Goal: Check status

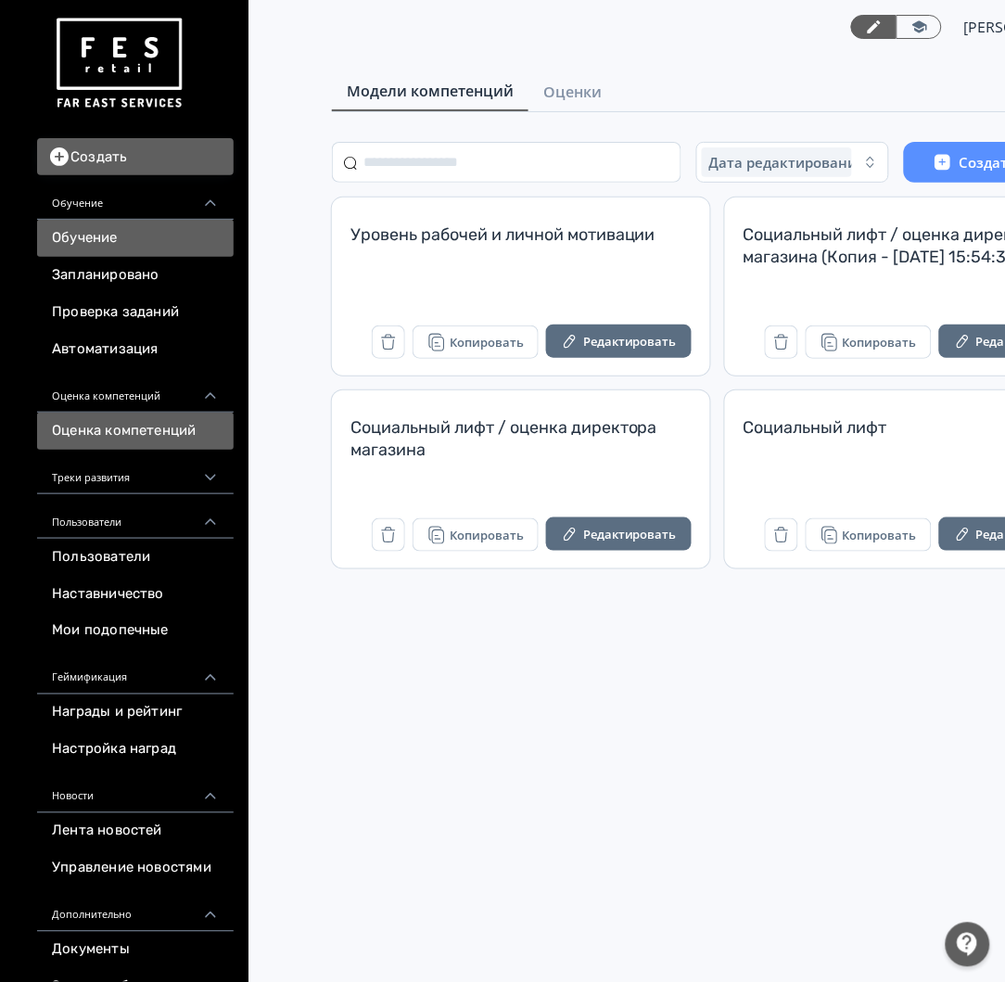
click at [130, 241] on link "Обучение" at bounding box center [135, 238] width 197 height 37
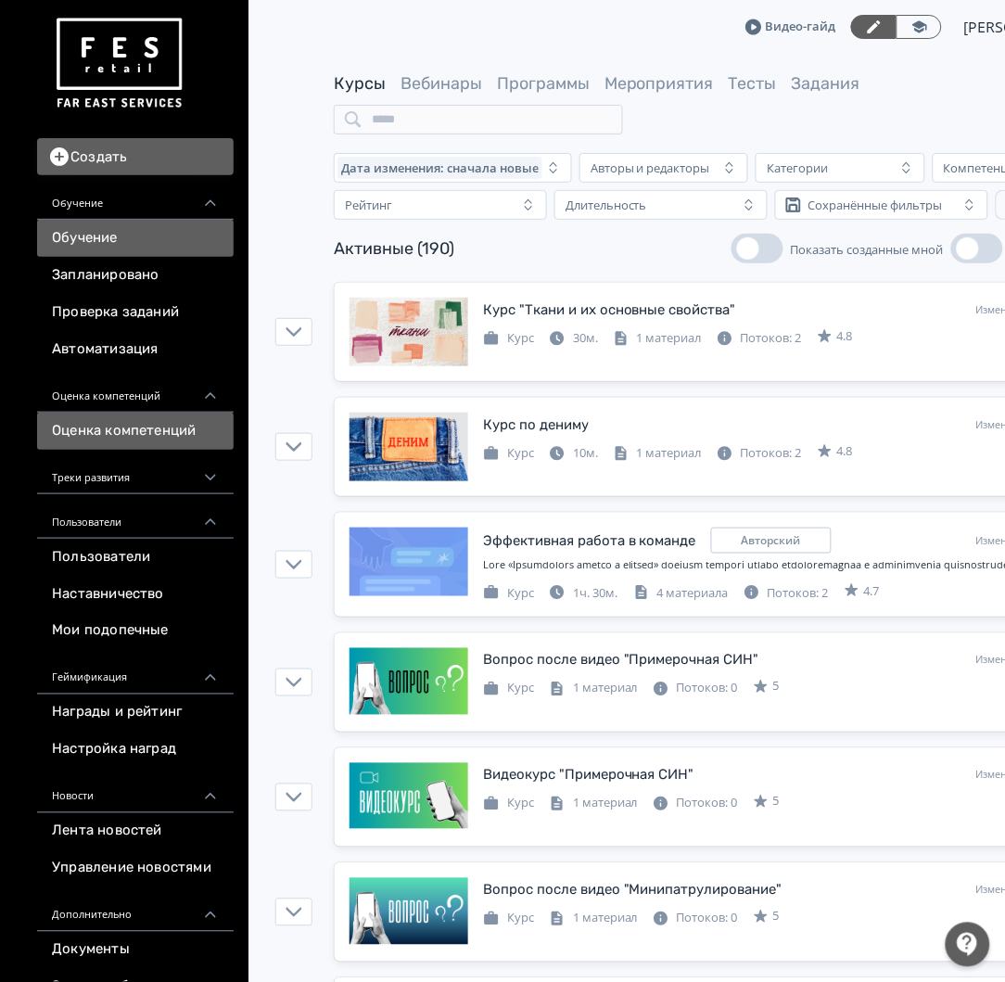
click at [175, 433] on link "Оценка компетенций" at bounding box center [135, 431] width 197 height 37
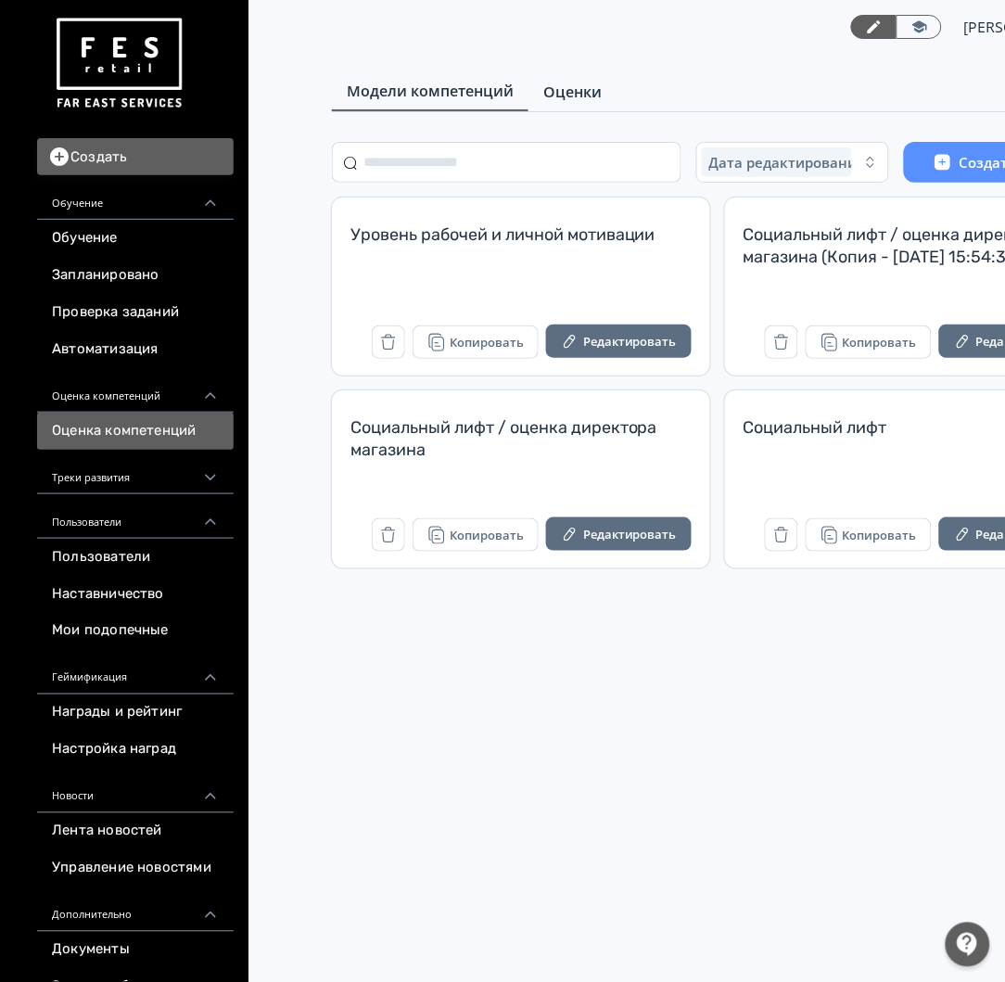
click at [581, 96] on span "Оценки" at bounding box center [572, 92] width 58 height 22
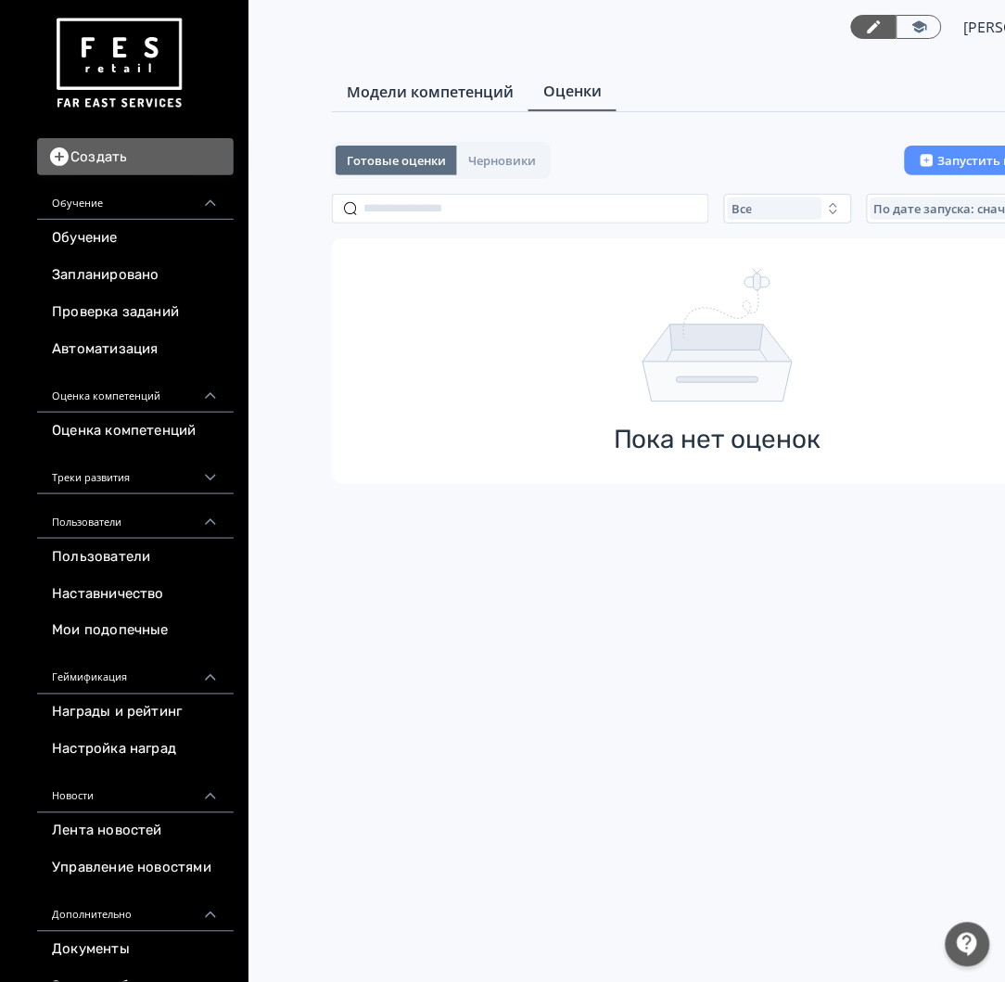
click at [392, 76] on link "Модели компетенций" at bounding box center [430, 91] width 197 height 37
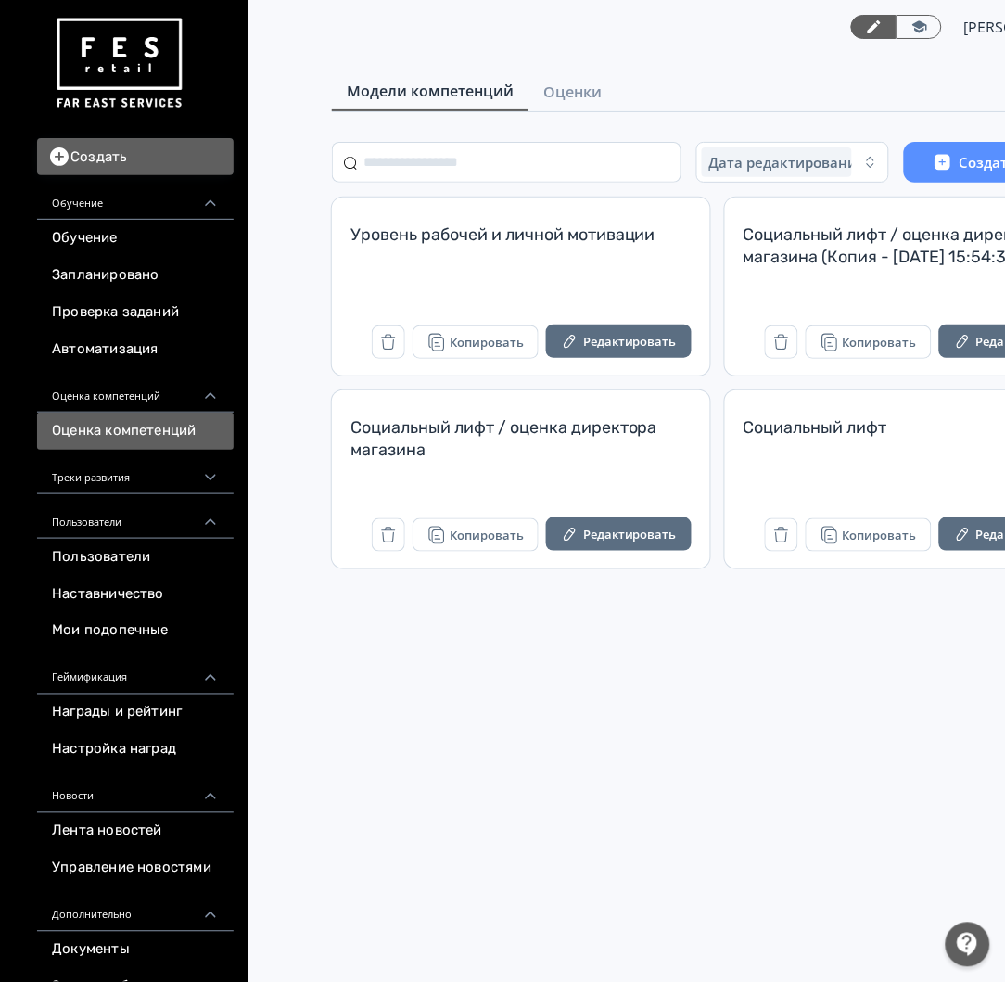
click at [98, 432] on link "Оценка компетенций" at bounding box center [135, 431] width 197 height 37
click at [109, 423] on link "Оценка компетенций" at bounding box center [135, 431] width 197 height 37
click at [598, 92] on span "Оценки" at bounding box center [572, 92] width 58 height 22
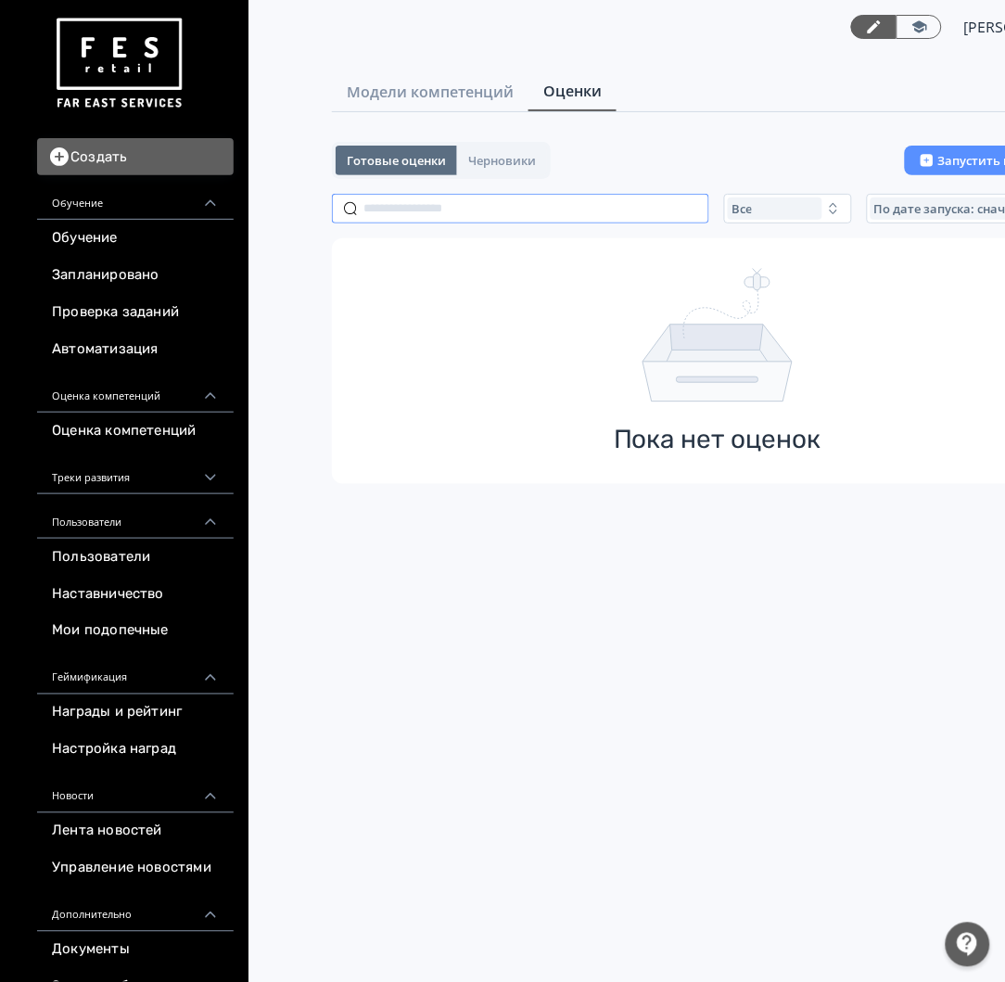
click at [624, 194] on input "text" at bounding box center [520, 209] width 377 height 30
click at [625, 197] on input "text" at bounding box center [520, 209] width 377 height 30
click at [489, 82] on span "Модели компетенций" at bounding box center [430, 92] width 167 height 22
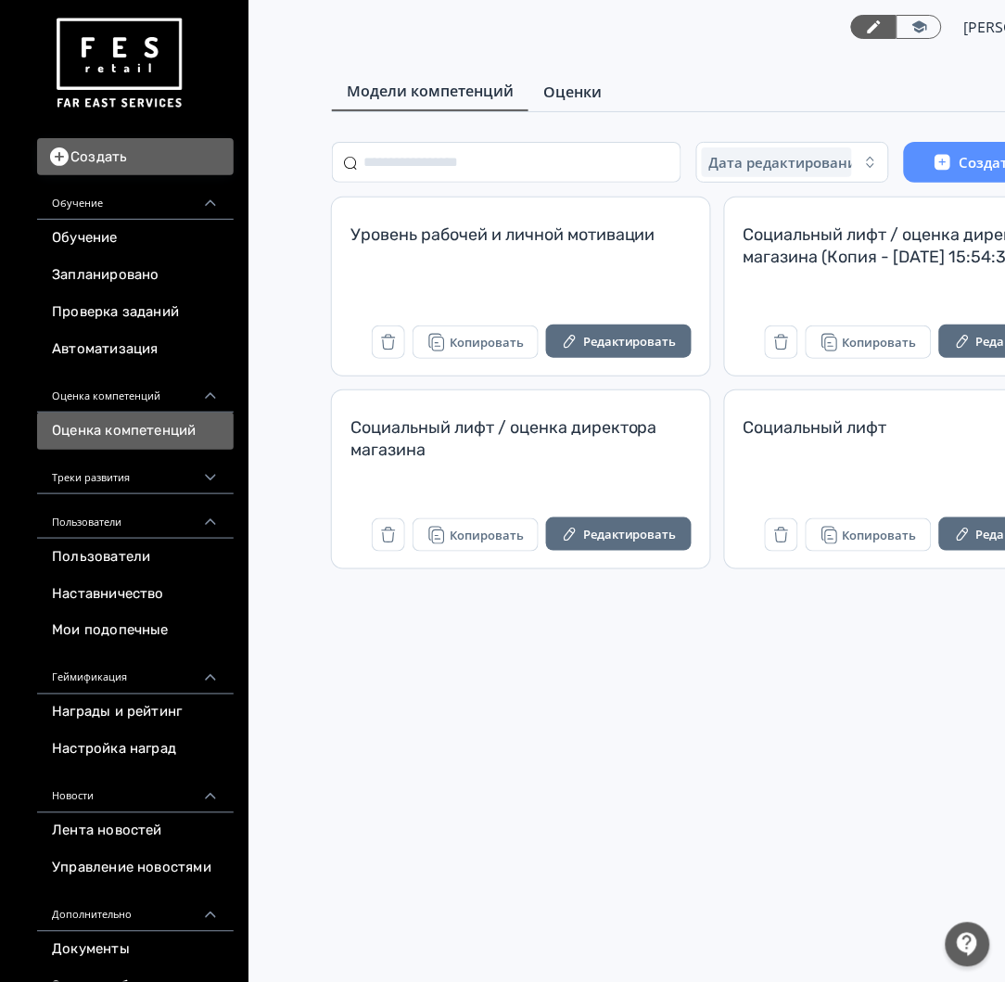
click at [567, 108] on link "Оценки" at bounding box center [573, 91] width 88 height 37
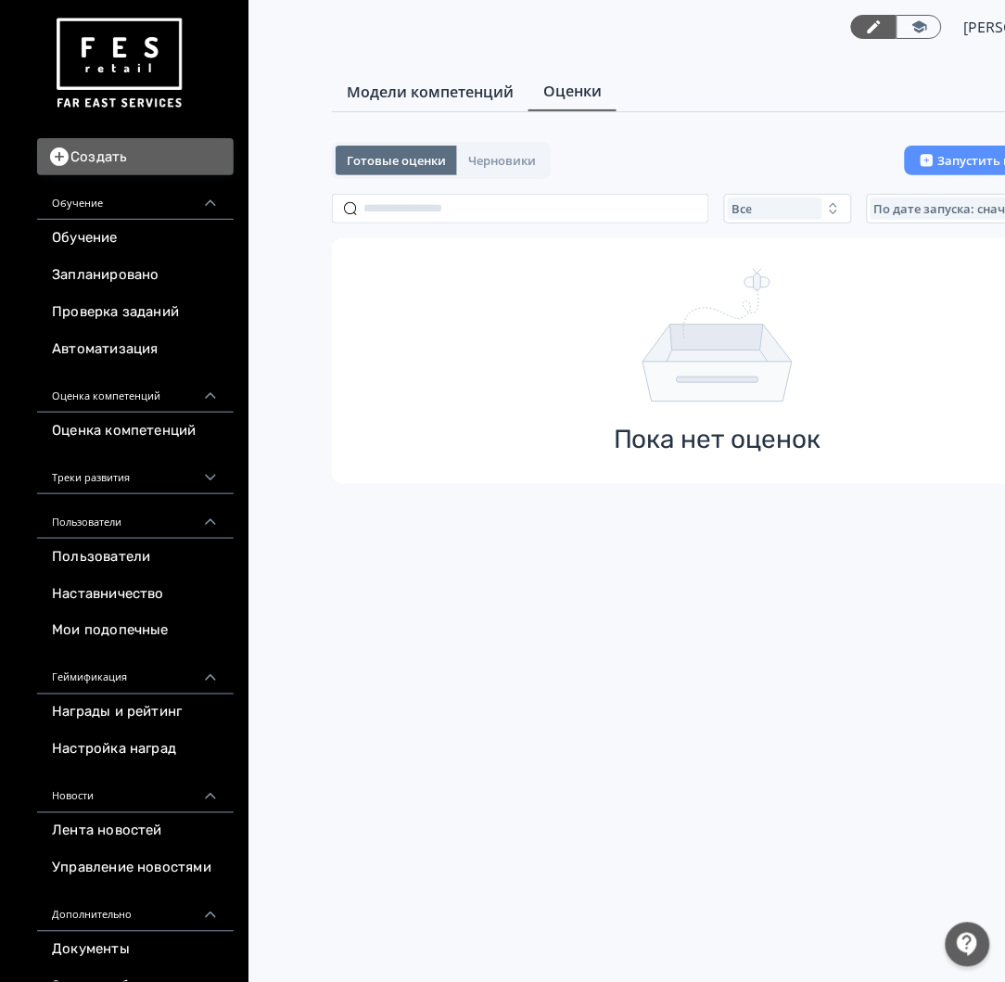
click at [497, 85] on span "Модели компетенций" at bounding box center [430, 92] width 167 height 22
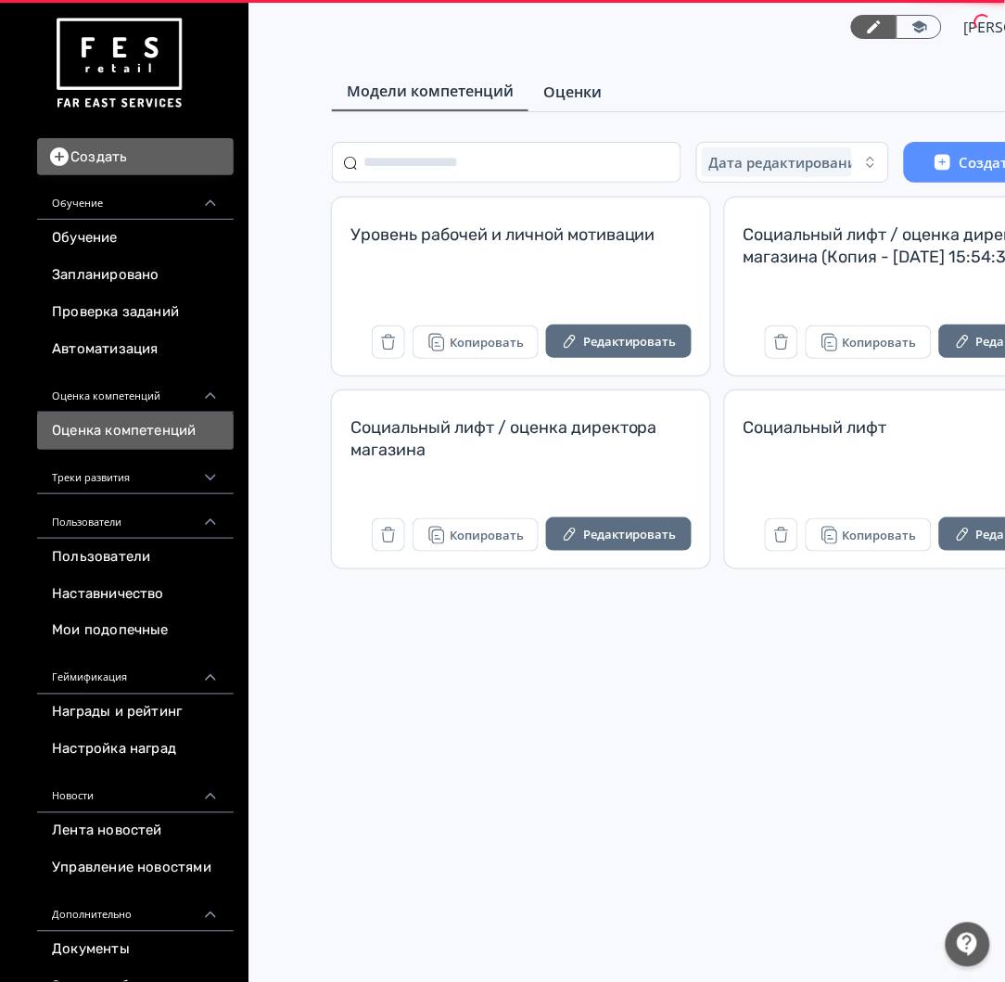
click at [591, 96] on span "Оценки" at bounding box center [572, 92] width 58 height 22
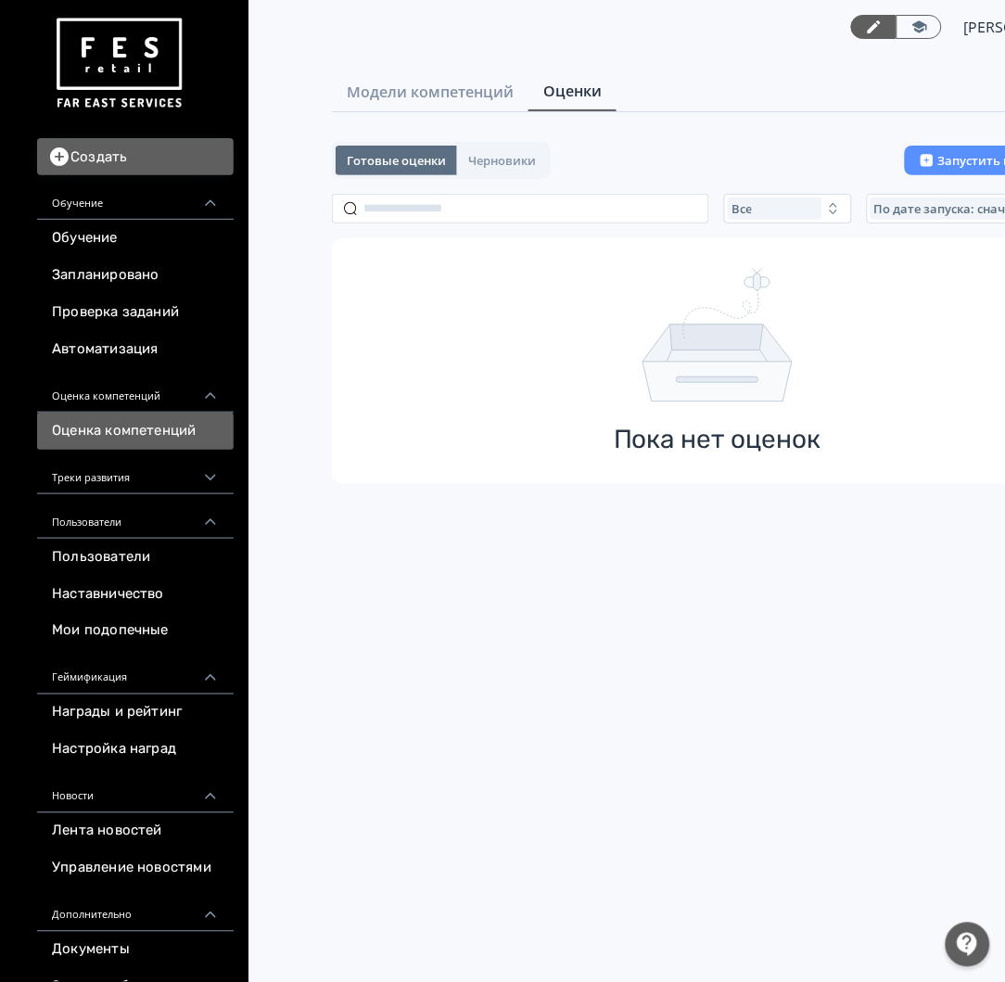
click at [159, 427] on link "Оценка компетенций" at bounding box center [135, 431] width 197 height 37
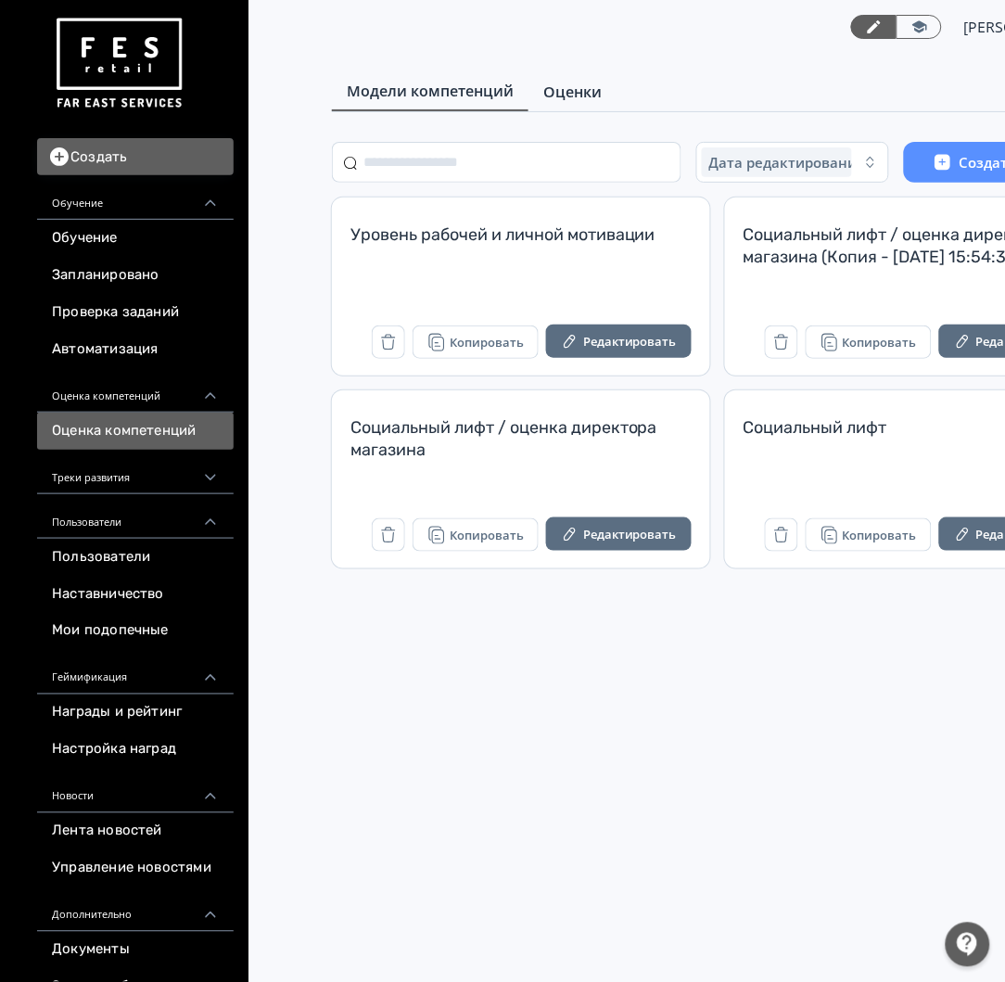
click at [592, 81] on span "Оценки" at bounding box center [572, 92] width 58 height 22
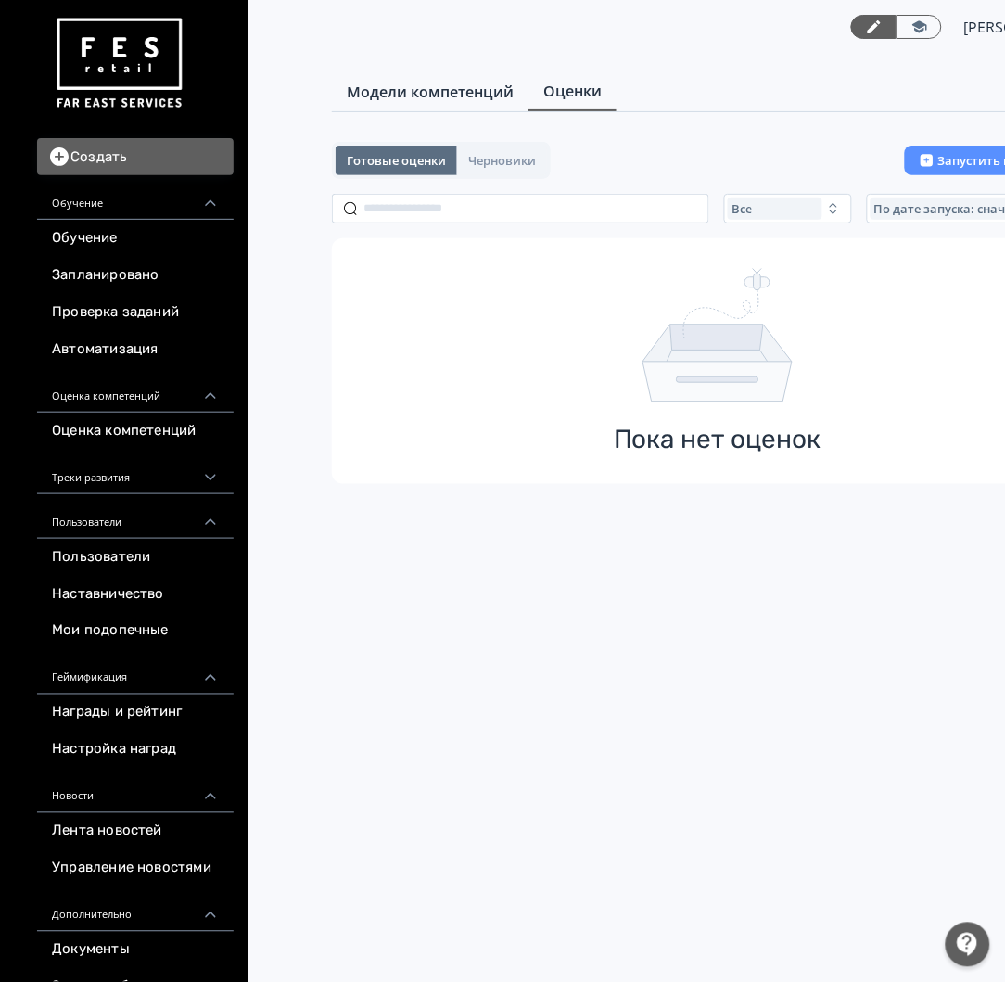
click at [493, 83] on span "Модели компетенций" at bounding box center [430, 92] width 167 height 22
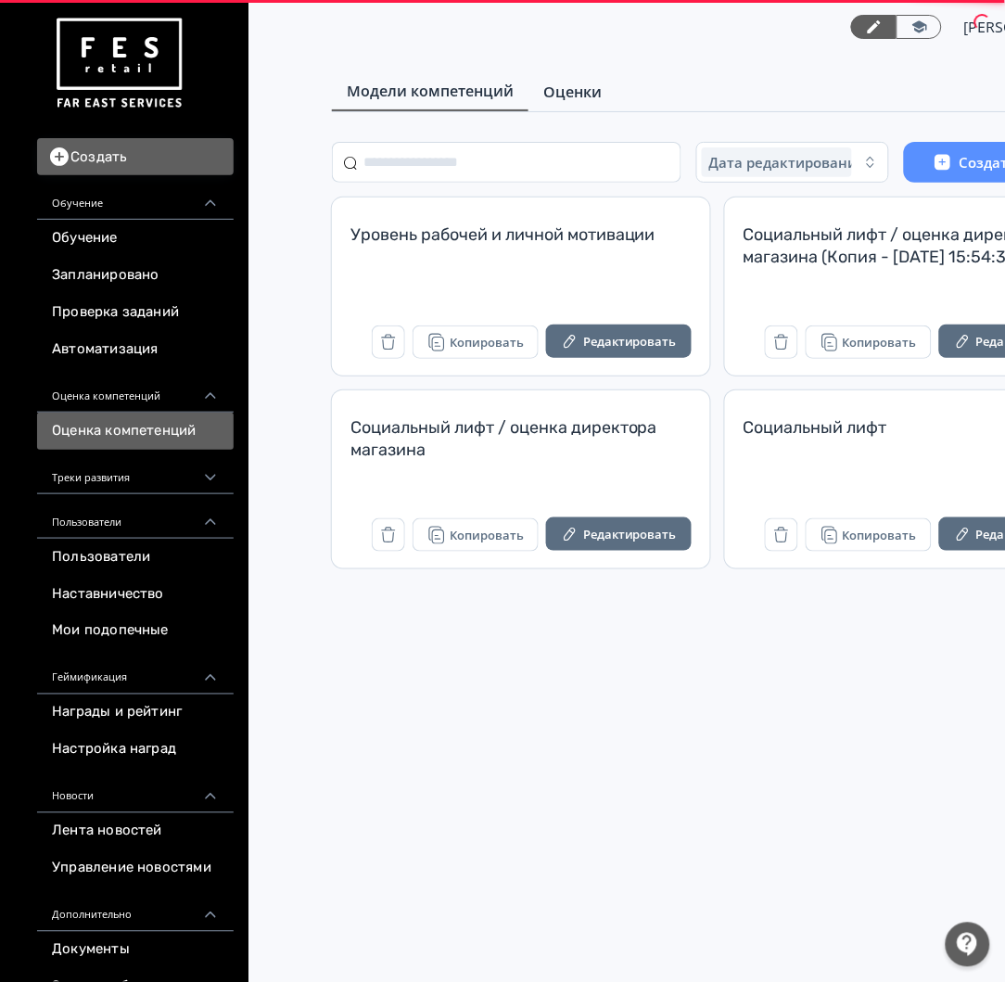
click at [591, 100] on span "Оценки" at bounding box center [572, 92] width 58 height 22
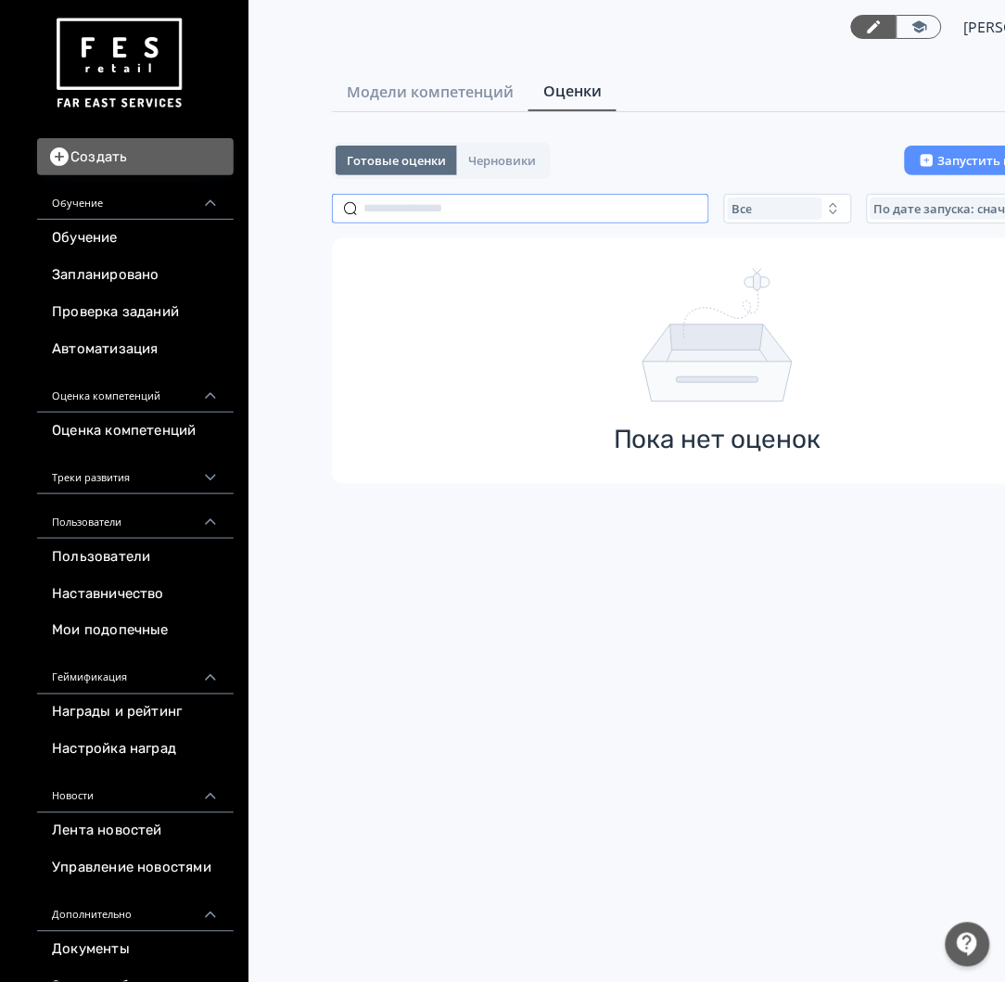
click at [633, 202] on input "text" at bounding box center [520, 209] width 377 height 30
click at [505, 98] on span "Модели компетенций" at bounding box center [430, 92] width 167 height 22
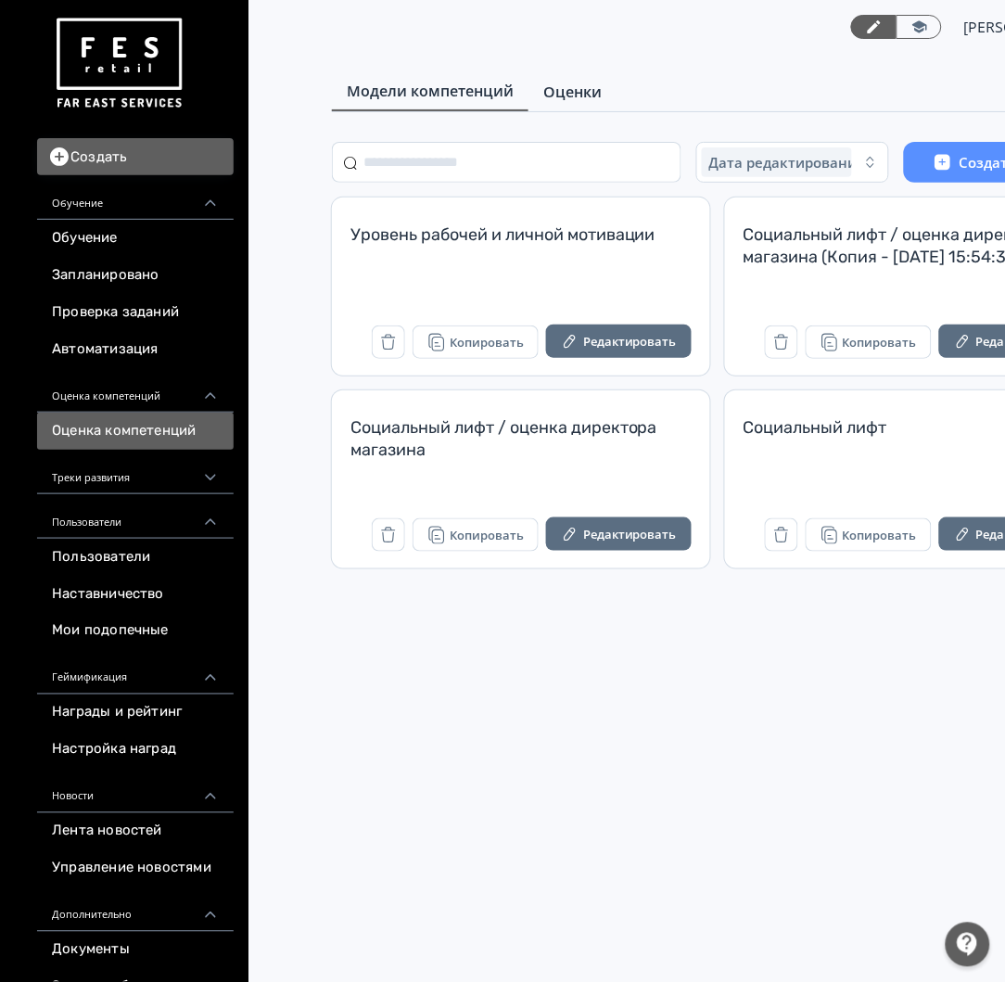
click at [603, 85] on link "Оценки" at bounding box center [573, 91] width 88 height 37
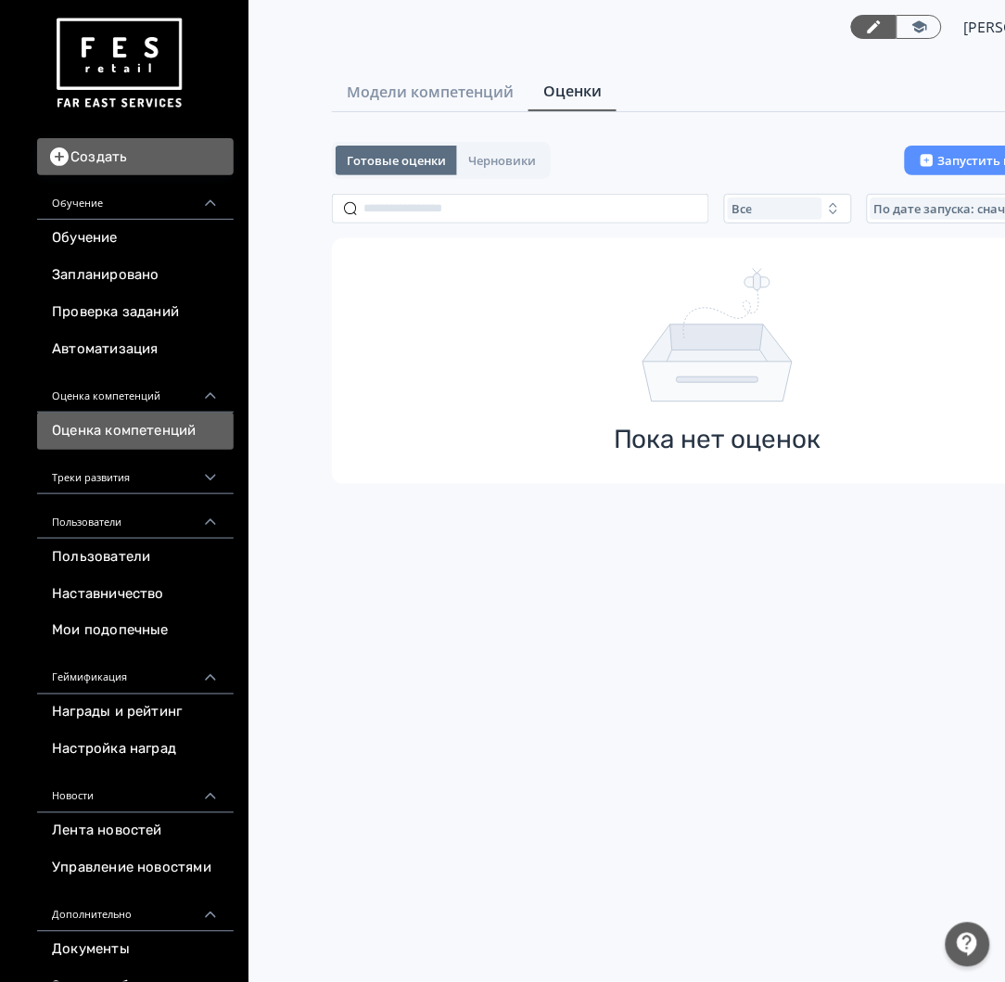
click at [157, 430] on link "Оценка компетенций" at bounding box center [135, 431] width 197 height 37
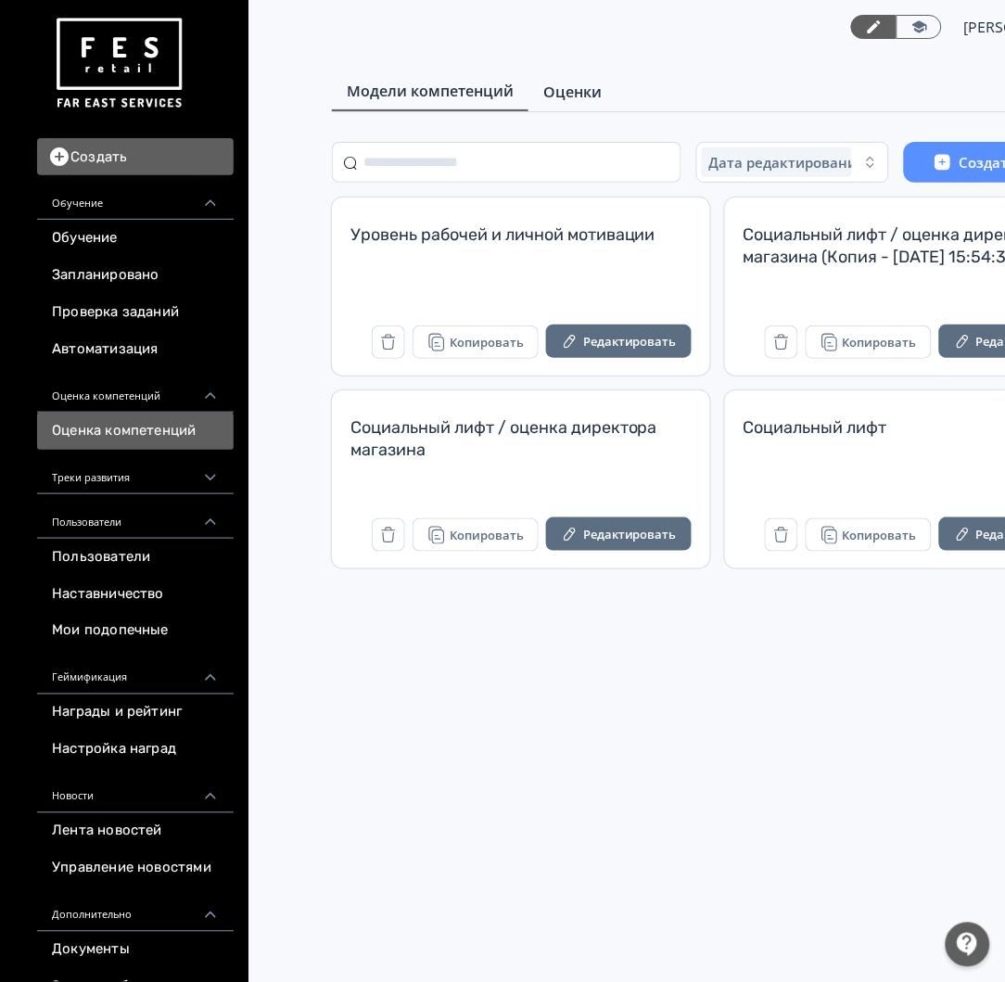
click at [593, 82] on span "Оценки" at bounding box center [572, 92] width 58 height 22
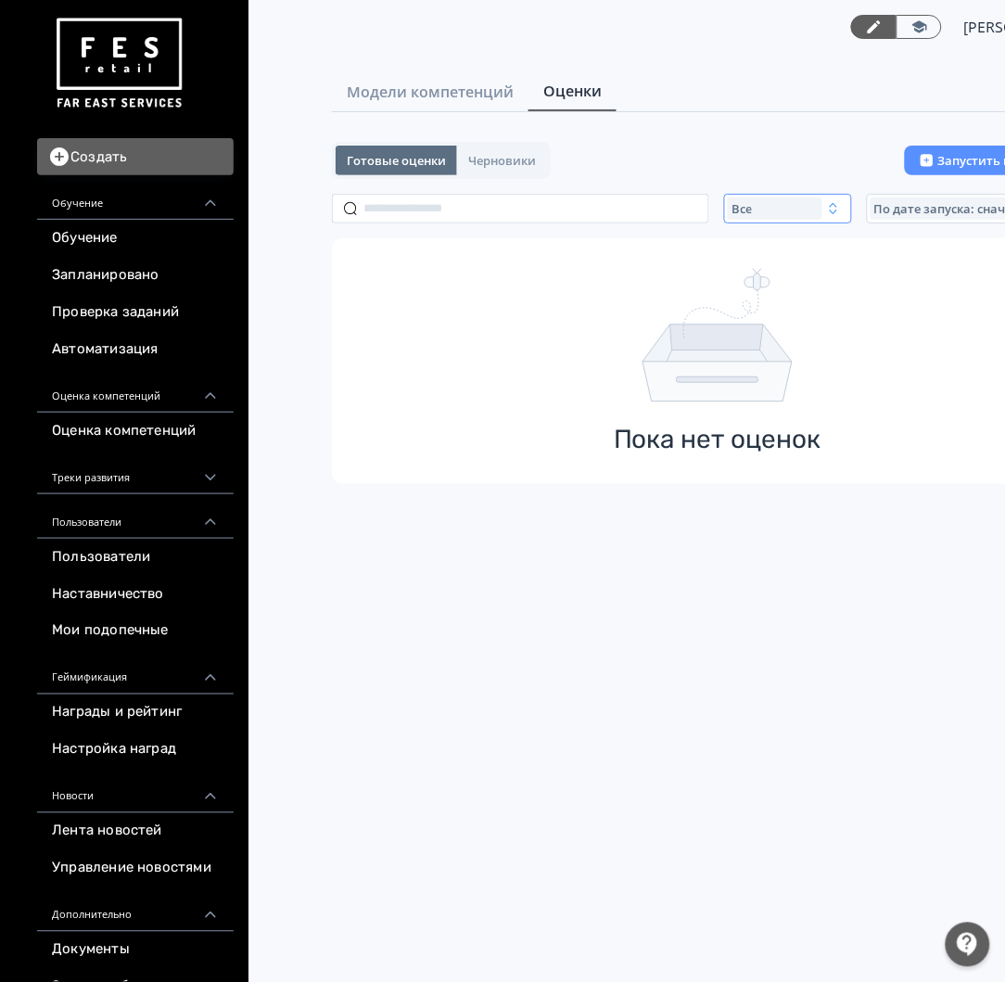
click at [767, 205] on div "Все" at bounding box center [775, 209] width 95 height 22
click at [802, 325] on button "Завершенные" at bounding box center [910, 317] width 325 height 33
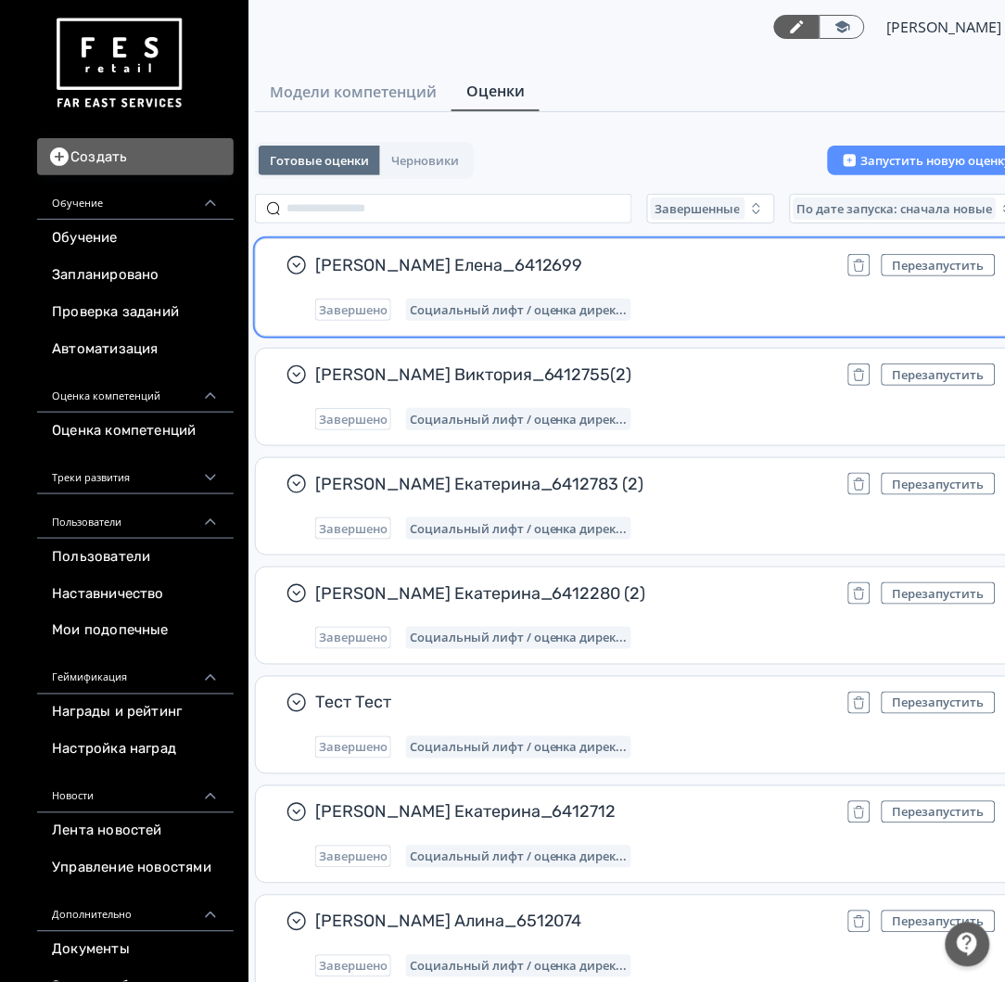
click at [666, 303] on div "Завершено Социальный лифт / оценка дирек..." at bounding box center [655, 310] width 681 height 22
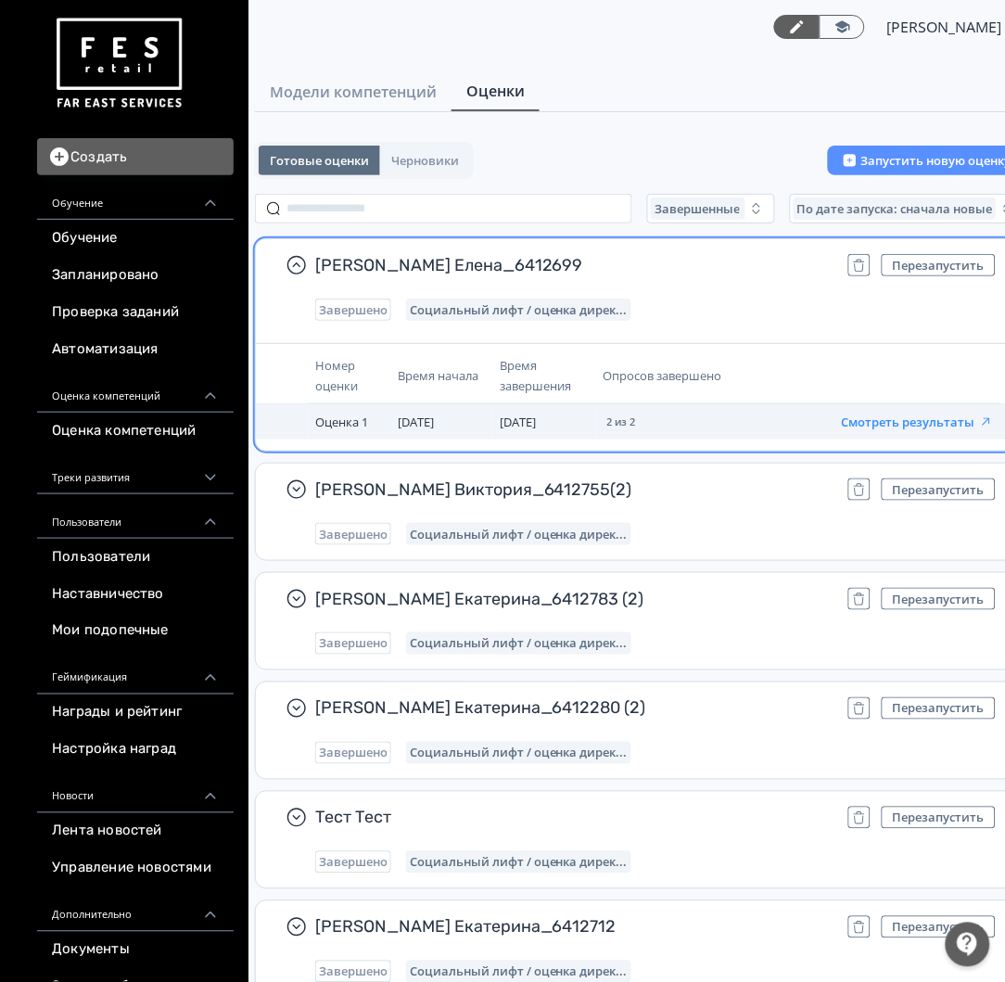
click at [865, 419] on button "Смотреть результаты" at bounding box center [918, 421] width 152 height 15
